Goal: Transaction & Acquisition: Purchase product/service

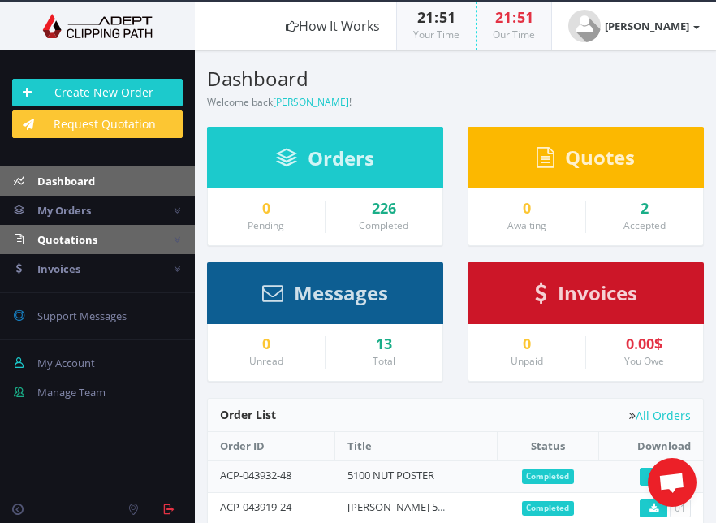
drag, startPoint x: 56, startPoint y: 241, endPoint x: 38, endPoint y: 240, distance: 17.9
click at [55, 241] on span "Quotations" at bounding box center [67, 239] width 60 height 15
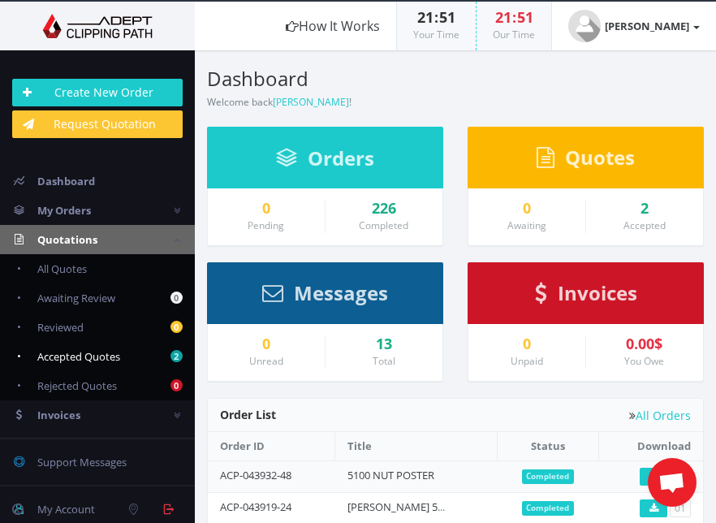
click at [71, 356] on span "Accepted Quotes" at bounding box center [78, 356] width 83 height 15
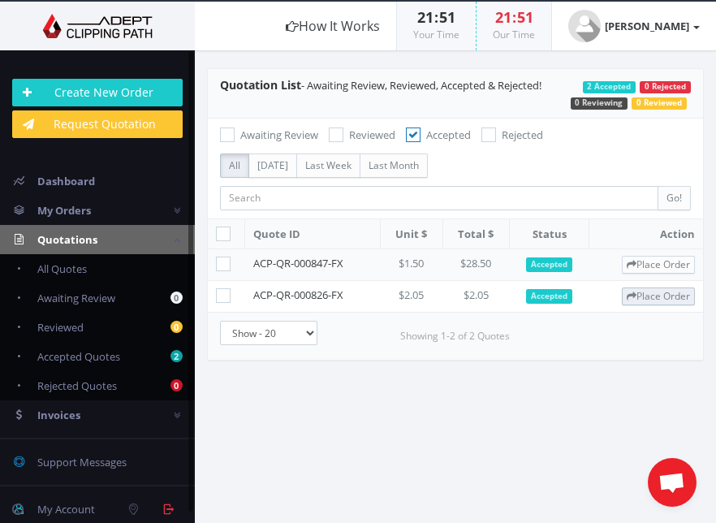
click at [668, 295] on link "Place Order" at bounding box center [658, 296] width 73 height 18
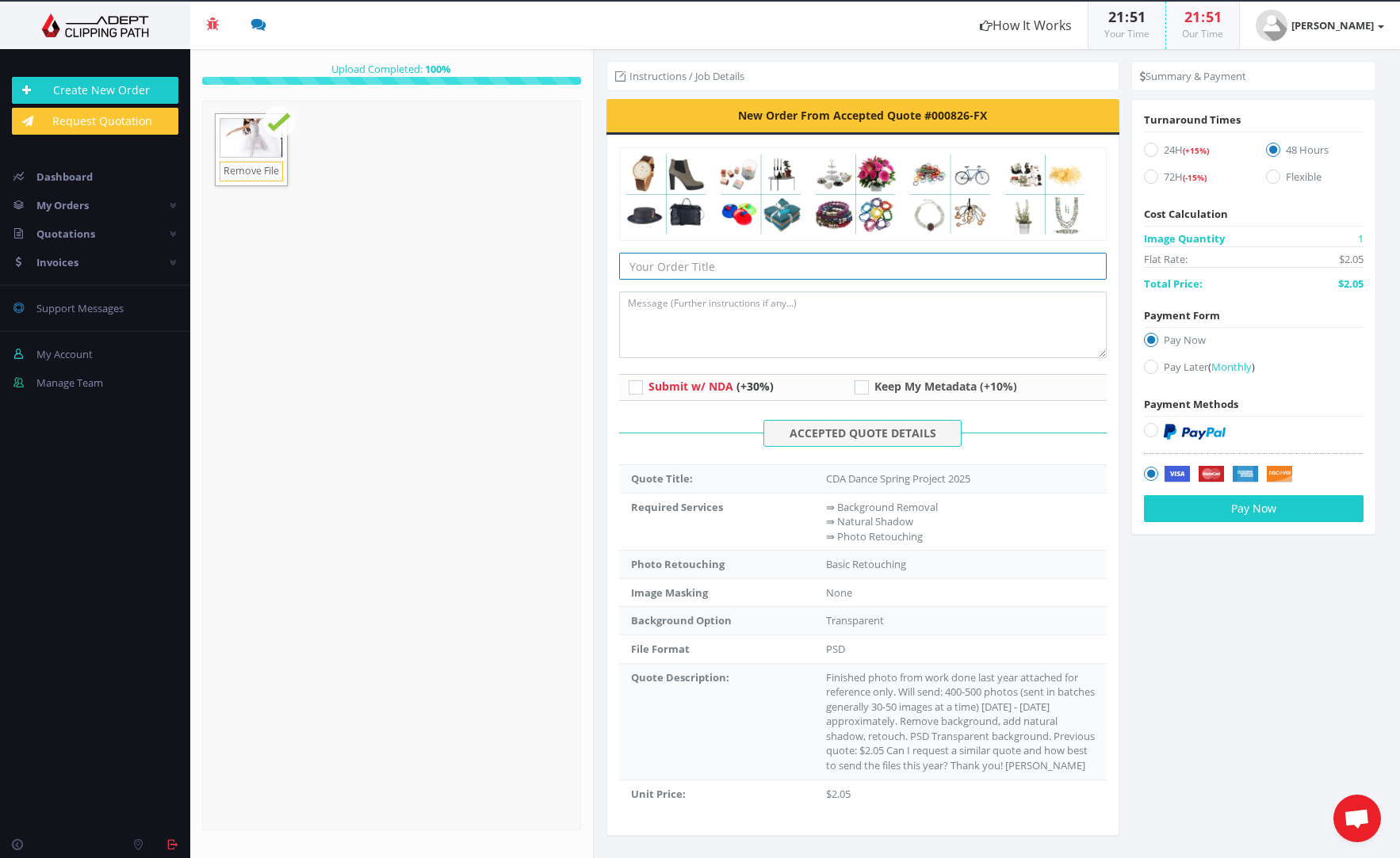
click at [698, 263] on input "text" at bounding box center [863, 266] width 488 height 27
type input "Paris Single Dance Image 5150"
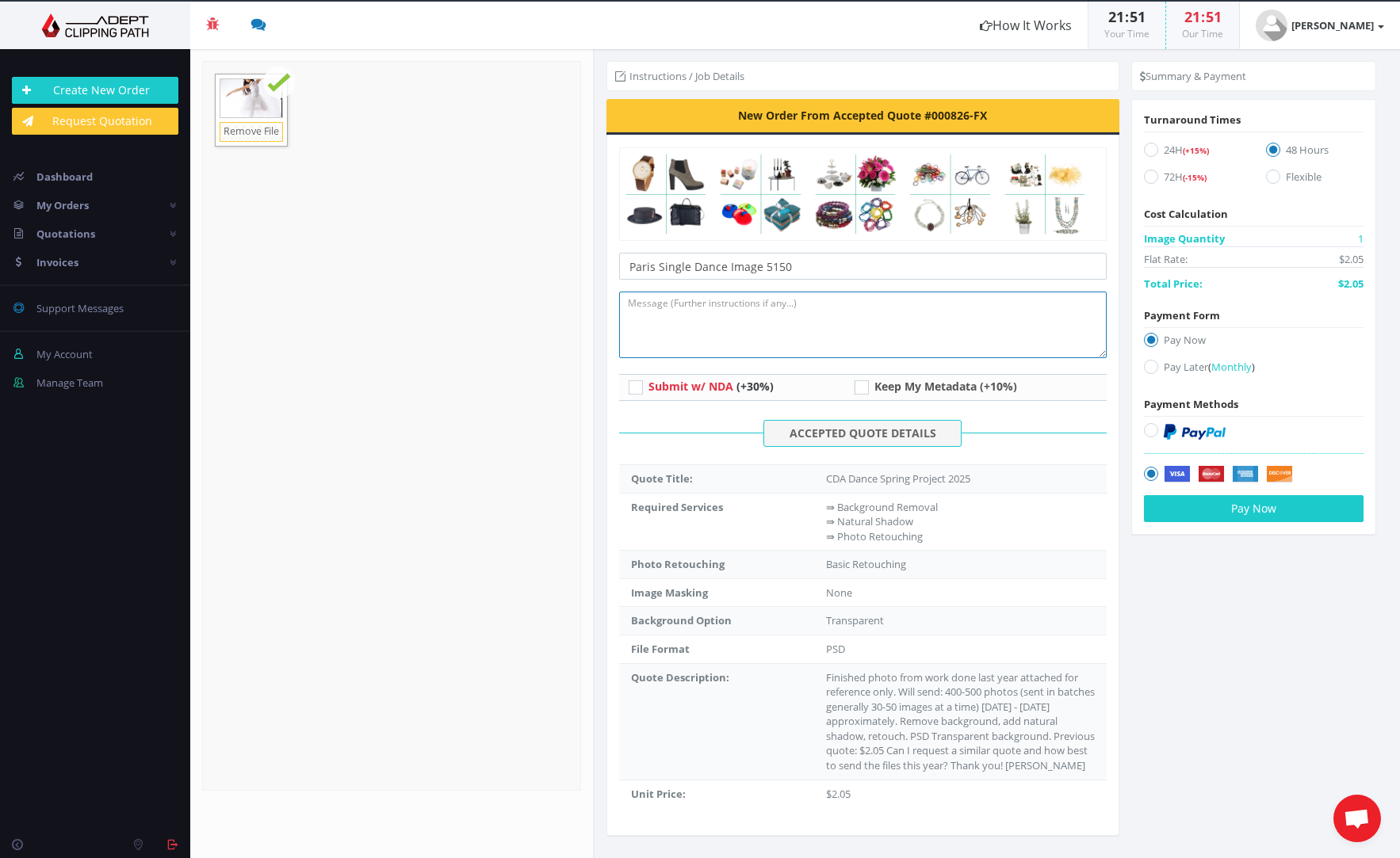
click at [698, 330] on textarea at bounding box center [863, 325] width 488 height 66
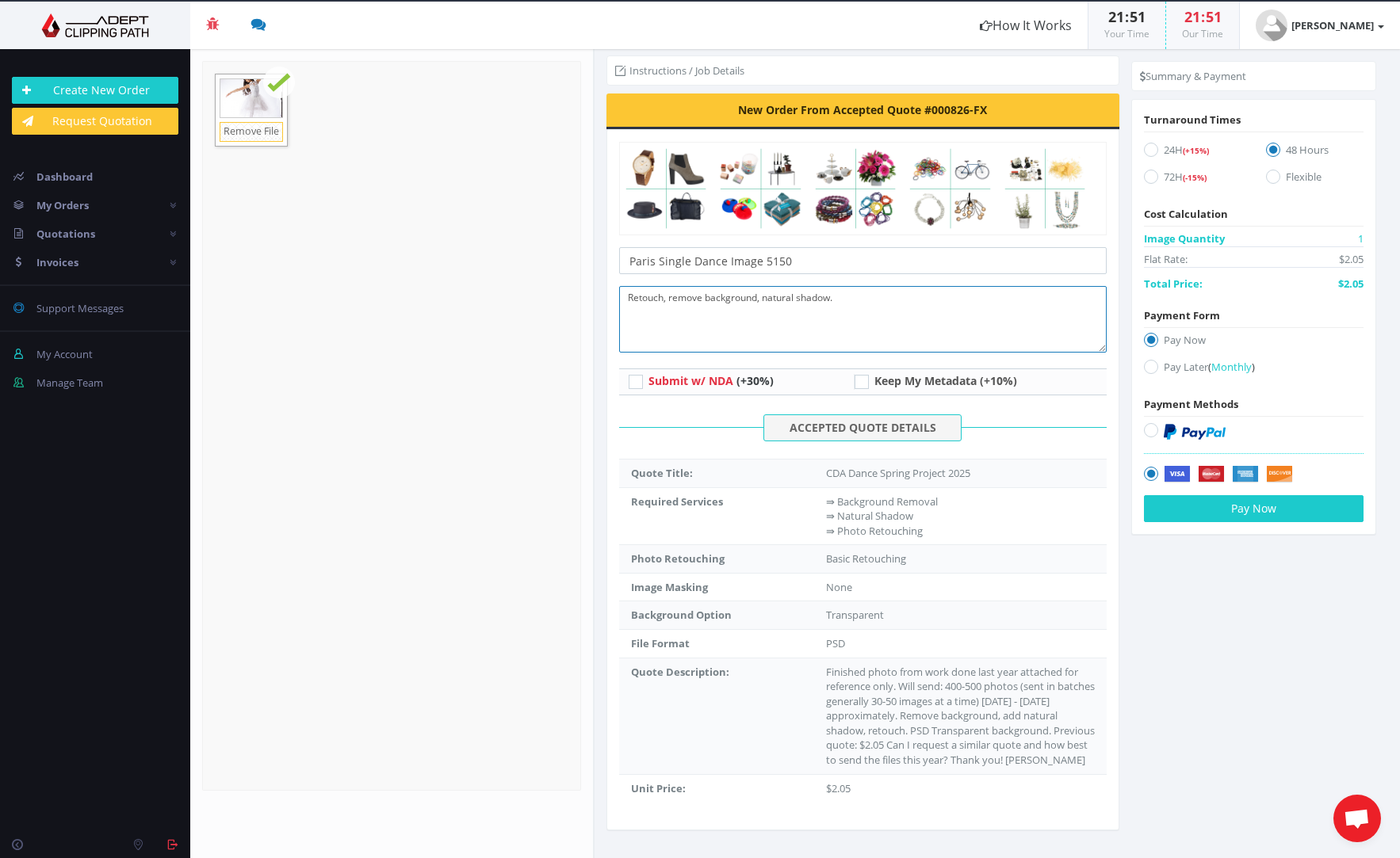
scroll to position [11, 0]
type textarea "Retouch, remove background, natural shadow."
click at [698, 510] on button "Pay Now" at bounding box center [1253, 509] width 220 height 27
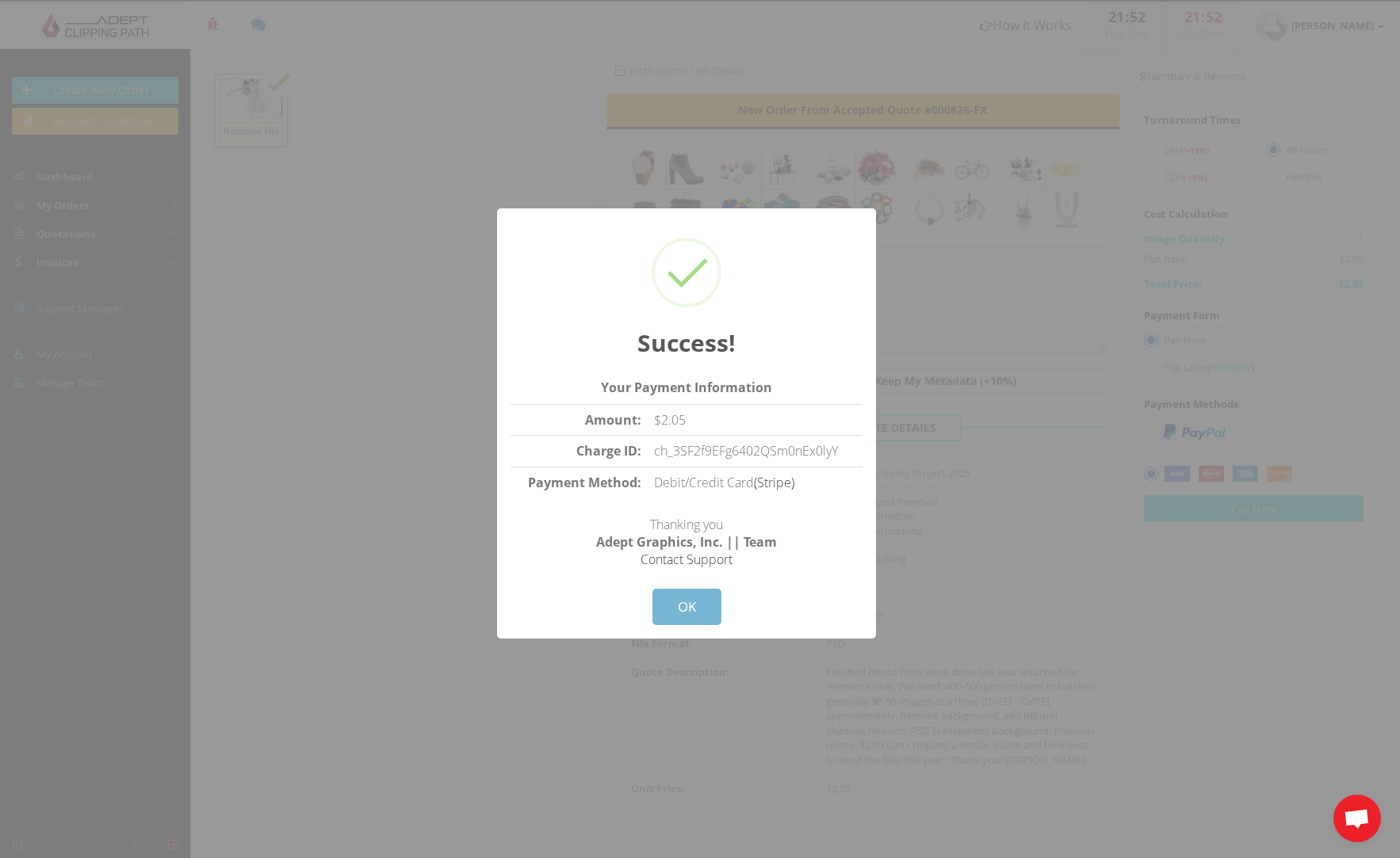
click at [683, 510] on button "OK" at bounding box center [686, 606] width 69 height 36
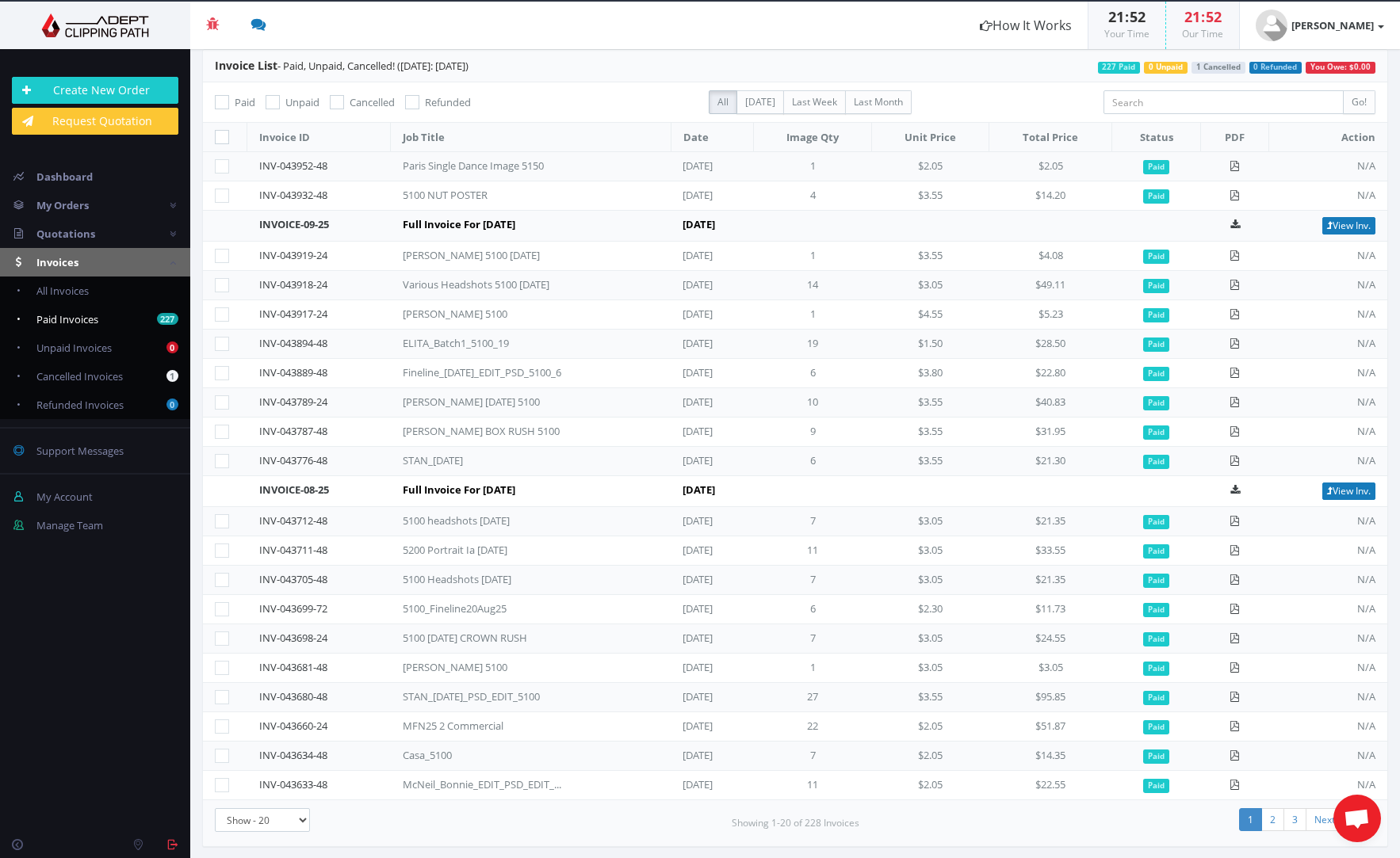
click at [62, 314] on span "Paid Invoices" at bounding box center [66, 319] width 62 height 15
checkbox input "true"
click at [1231, 165] on icon at bounding box center [1234, 166] width 11 height 11
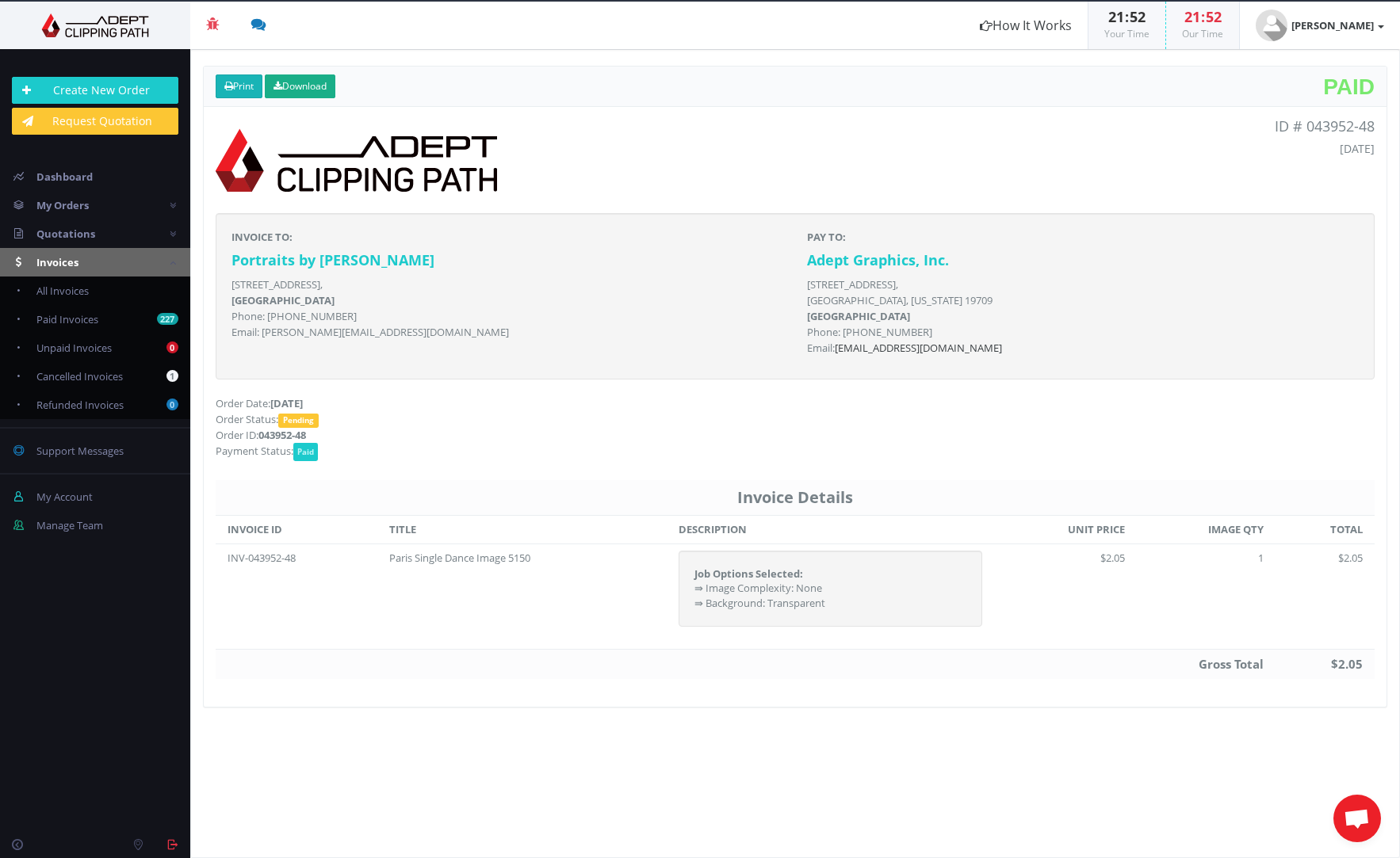
click at [238, 88] on link "Print" at bounding box center [239, 86] width 47 height 23
